Goal: Task Accomplishment & Management: Use online tool/utility

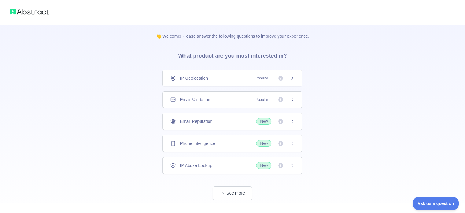
scroll to position [12, 0]
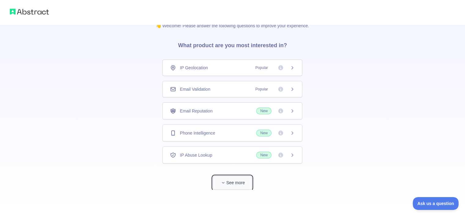
click at [233, 182] on button "See more" at bounding box center [232, 183] width 39 height 14
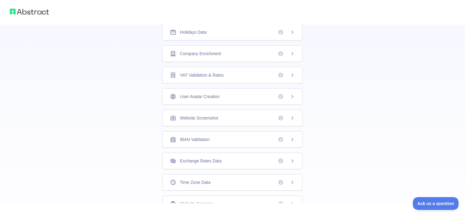
scroll to position [0, 0]
click at [230, 58] on div "Holidays Data" at bounding box center [232, 54] width 140 height 17
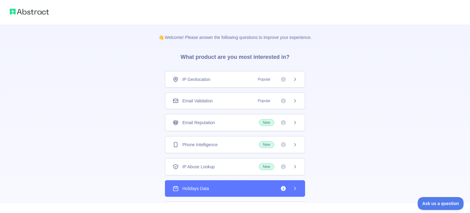
click at [230, 58] on div "👋 Welcome! Please answer the following questions to improve your experience. Wh…" at bounding box center [235, 106] width 470 height 213
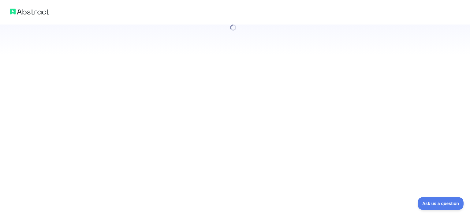
click at [230, 58] on div at bounding box center [235, 106] width 470 height 213
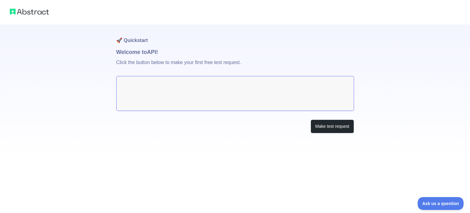
click at [188, 96] on textarea at bounding box center [235, 93] width 238 height 35
click at [142, 87] on textarea at bounding box center [235, 93] width 238 height 35
click at [319, 128] on button "Make test request" at bounding box center [332, 126] width 43 height 14
click at [338, 127] on button "Make test request" at bounding box center [332, 126] width 43 height 14
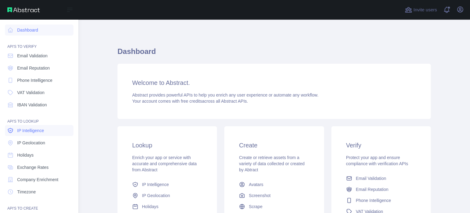
scroll to position [56, 0]
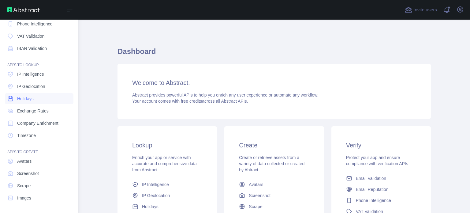
click at [37, 99] on link "Holidays" at bounding box center [39, 98] width 69 height 11
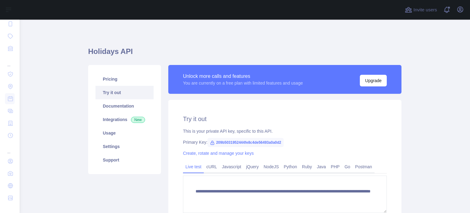
scroll to position [77, 0]
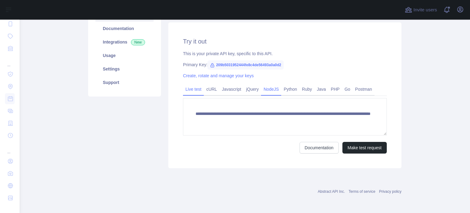
click at [272, 87] on link "NodeJS" at bounding box center [271, 89] width 20 height 10
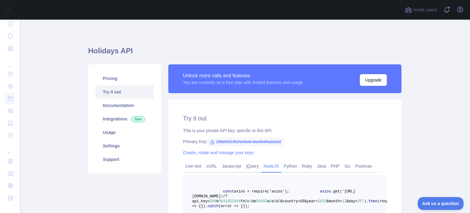
scroll to position [0, 0]
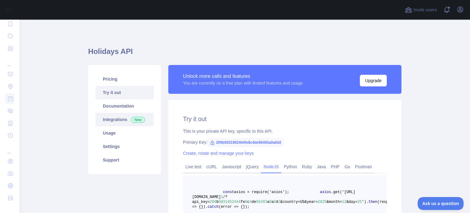
click at [114, 121] on link "Integrations New" at bounding box center [124, 119] width 58 height 13
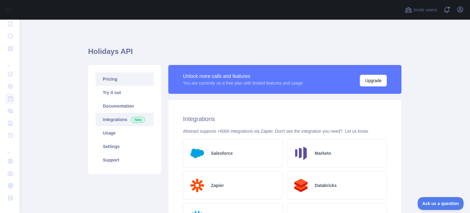
click at [128, 85] on link "Pricing" at bounding box center [124, 78] width 58 height 13
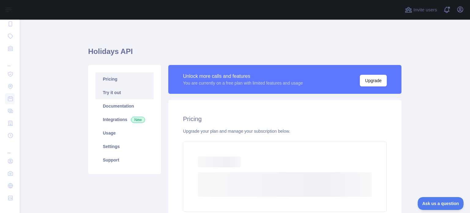
click at [127, 90] on link "Try it out" at bounding box center [124, 92] width 58 height 13
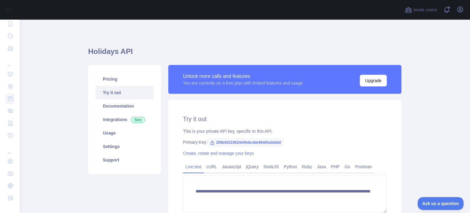
scroll to position [31, 0]
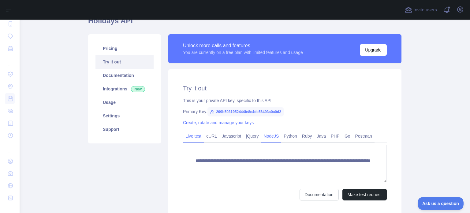
click at [271, 136] on link "NodeJS" at bounding box center [271, 136] width 20 height 10
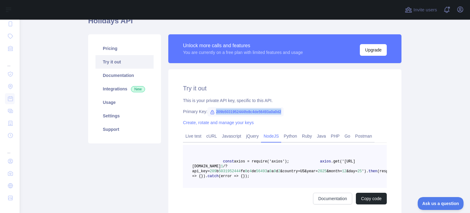
drag, startPoint x: 280, startPoint y: 110, endPoint x: 210, endPoint y: 110, distance: 69.1
click at [210, 110] on span "209b5031952444fe8c4de56493a0a0d2" at bounding box center [245, 111] width 76 height 9
copy span "209b5031952444fe8c4de56493a0a0d2"
click at [291, 114] on div "Primary Key: 209b5031952444fe8c4de56493a0a0d2" at bounding box center [285, 111] width 204 height 6
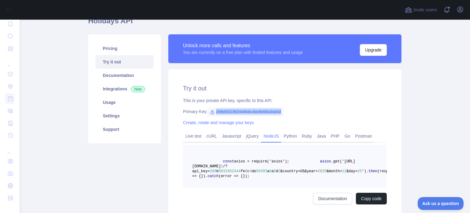
drag, startPoint x: 281, startPoint y: 111, endPoint x: 207, endPoint y: 115, distance: 74.7
click at [207, 114] on div "Primary Key: 209b5031952444fe8c4de56493a0a0d2" at bounding box center [285, 111] width 204 height 6
copy span "209b5031952444fe8c4de56493a0a0d2"
